Goal: Information Seeking & Learning: Learn about a topic

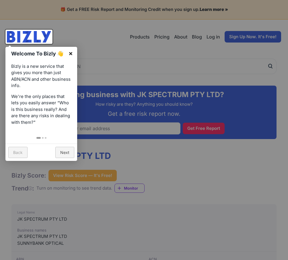
click at [73, 52] on link "×" at bounding box center [70, 53] width 13 height 13
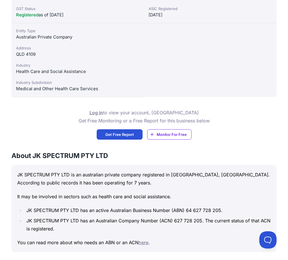
scroll to position [258, 0]
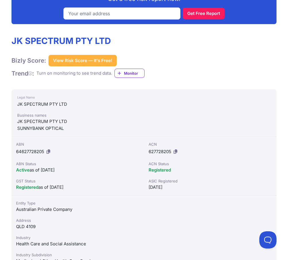
scroll to position [201, 0]
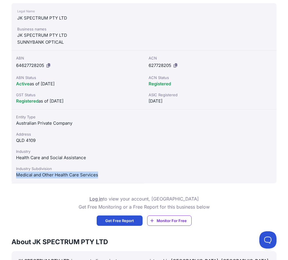
drag, startPoint x: 106, startPoint y: 171, endPoint x: 112, endPoint y: 176, distance: 8.0
click at [112, 176] on div "Industry Subdivision Medical and Other Health Care Services" at bounding box center [77, 171] width 123 height 13
drag, startPoint x: 112, startPoint y: 176, endPoint x: 79, endPoint y: 172, distance: 32.6
click at [98, 179] on div "Entity Type Australian Private Company Address QLD 4109 Industry Health Care an…" at bounding box center [77, 146] width 132 height 74
